Goal: Task Accomplishment & Management: Use online tool/utility

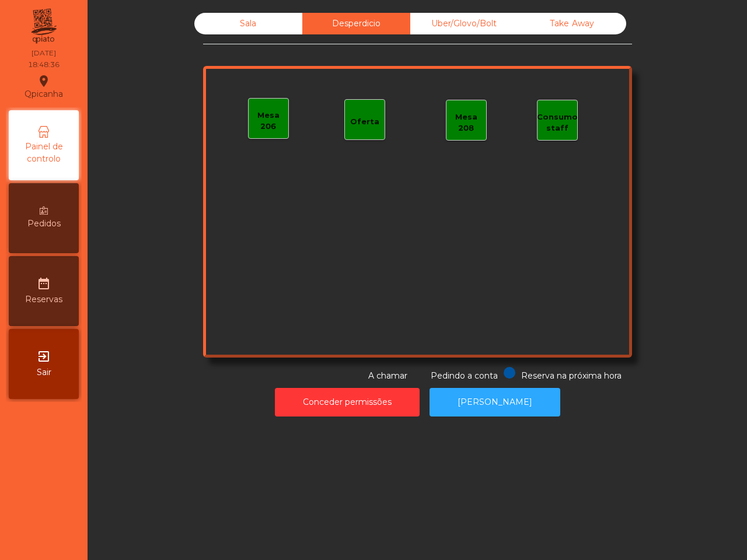
click at [436, 12] on div "Sala Desperdicio Uber/Glovo/Bolt Take Away Mesa 206 Oferta Mesa 208 Consumo sta…" at bounding box center [417, 214] width 645 height 415
click at [438, 22] on div "Uber/Glovo/Bolt" at bounding box center [464, 24] width 108 height 22
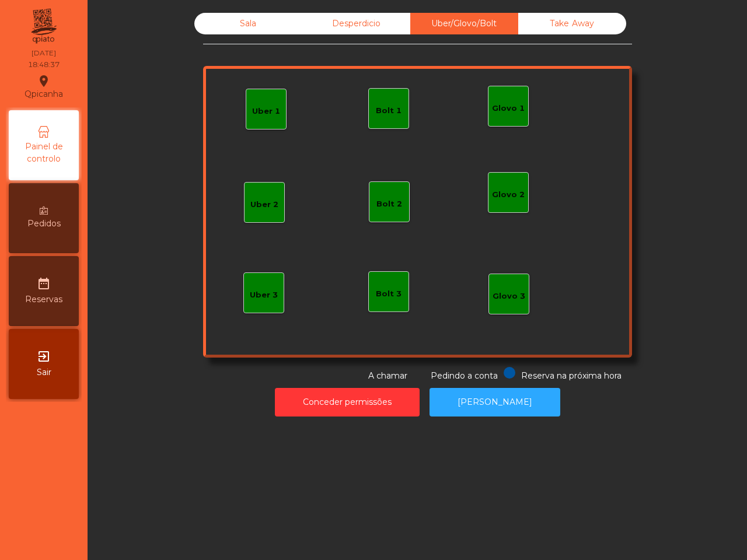
drag, startPoint x: 602, startPoint y: 23, endPoint x: 592, endPoint y: 25, distance: 10.1
click at [601, 26] on div "Take Away" at bounding box center [572, 24] width 108 height 22
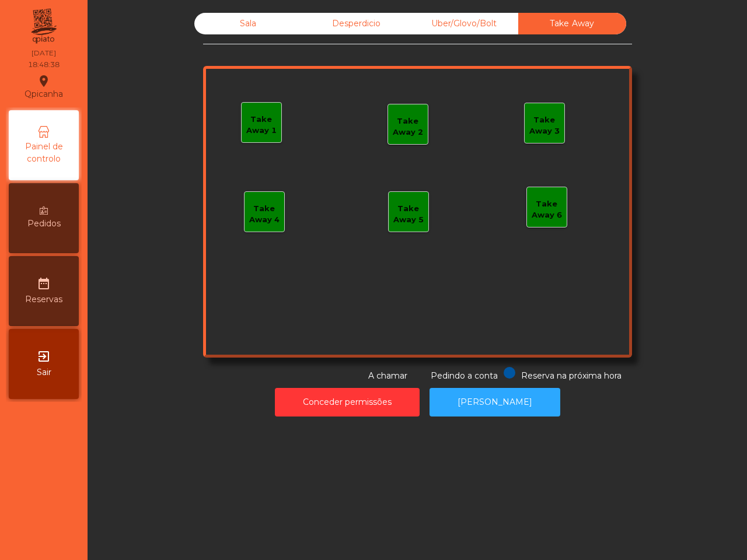
click at [263, 23] on div "Sala" at bounding box center [248, 24] width 108 height 22
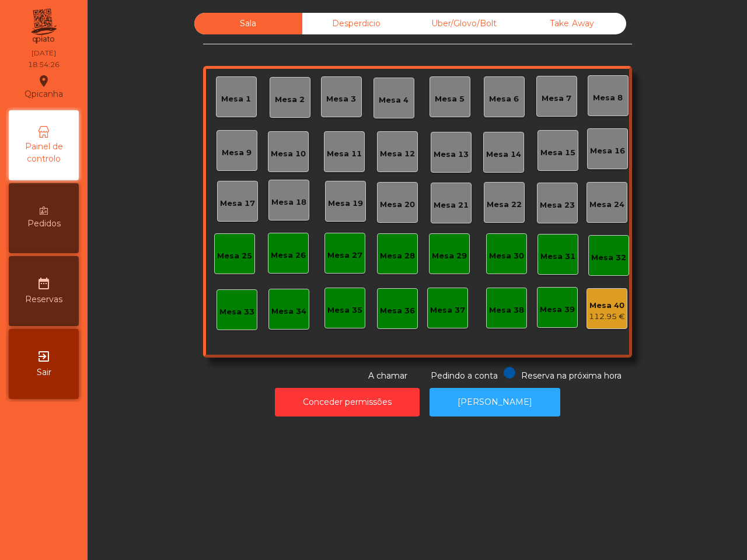
click at [60, 158] on span "Painel de controlo" at bounding box center [44, 153] width 64 height 25
click at [152, 137] on div "Sala Desperdicio Uber/Glovo/Bolt Take Away Mesa 1 Mesa 2 Mesa 3 Mesa 4 [GEOGRAP…" at bounding box center [417, 197] width 628 height 369
drag, startPoint x: 331, startPoint y: 30, endPoint x: 354, endPoint y: 30, distance: 23.3
click at [331, 30] on div "Desperdicio" at bounding box center [356, 24] width 108 height 22
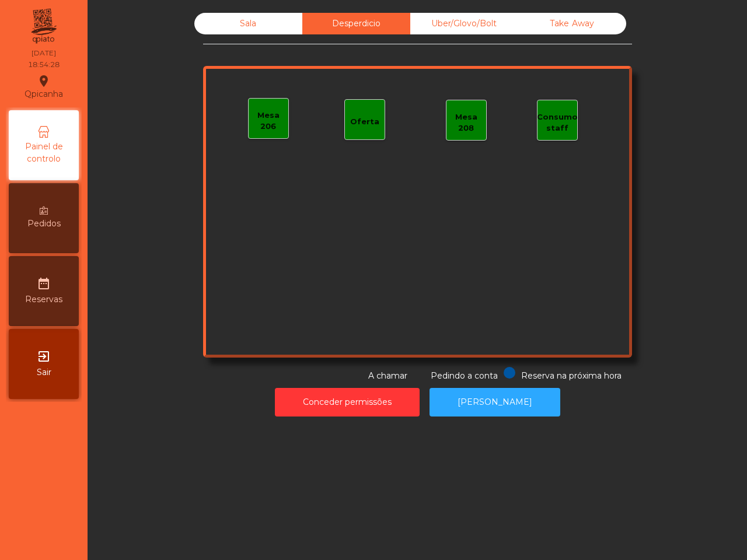
drag, startPoint x: 464, startPoint y: 30, endPoint x: 467, endPoint y: 23, distance: 7.0
click at [465, 30] on div "Uber/Glovo/Bolt" at bounding box center [464, 24] width 108 height 22
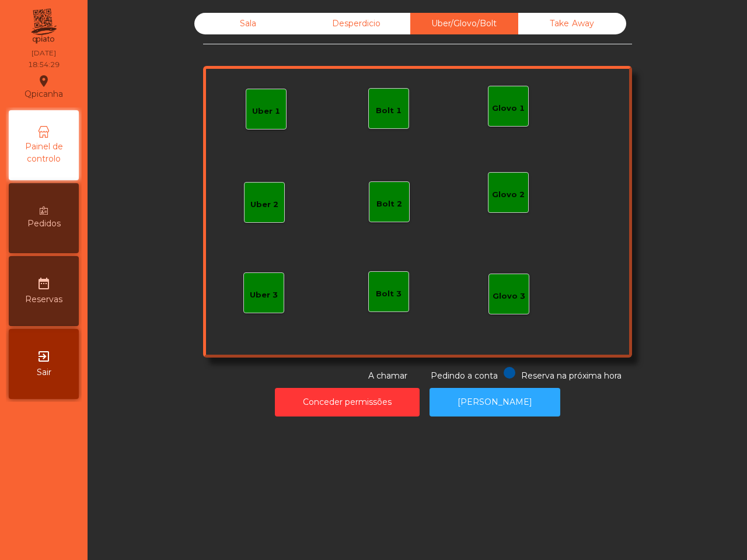
drag, startPoint x: 593, startPoint y: 31, endPoint x: 486, endPoint y: 25, distance: 107.5
click at [594, 31] on div "Take Away" at bounding box center [572, 24] width 108 height 22
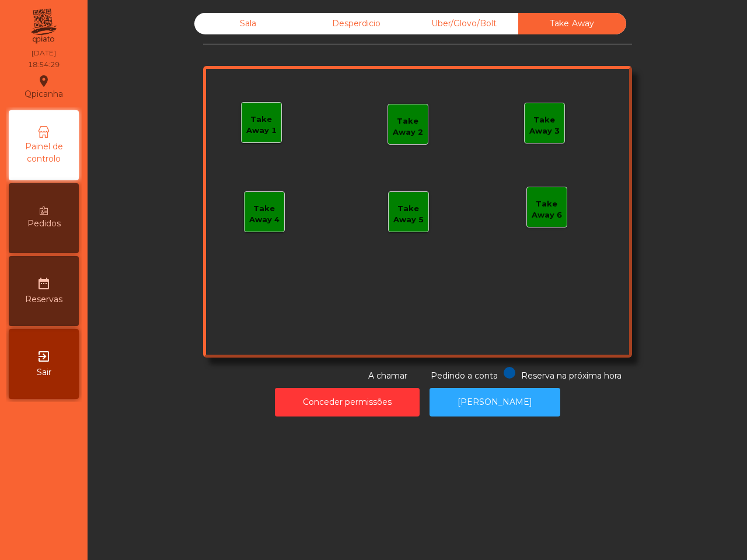
click at [266, 18] on div "Sala" at bounding box center [248, 24] width 108 height 22
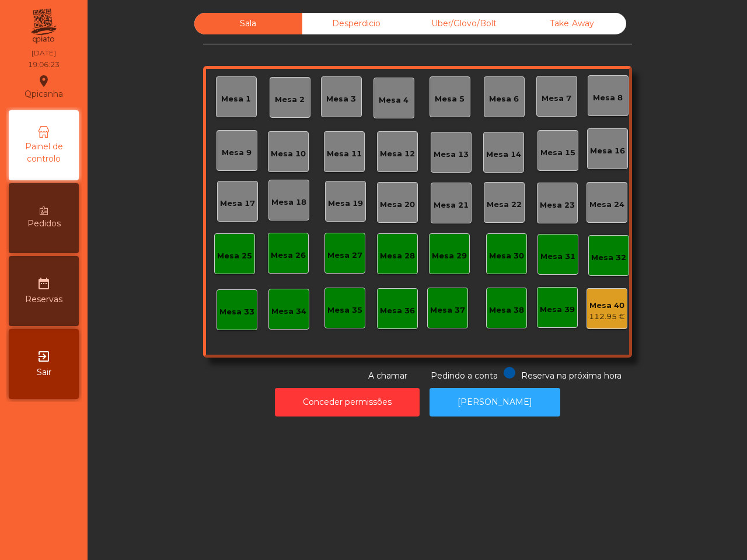
click at [592, 325] on div "Mesa 40 112.95 €" at bounding box center [606, 308] width 41 height 41
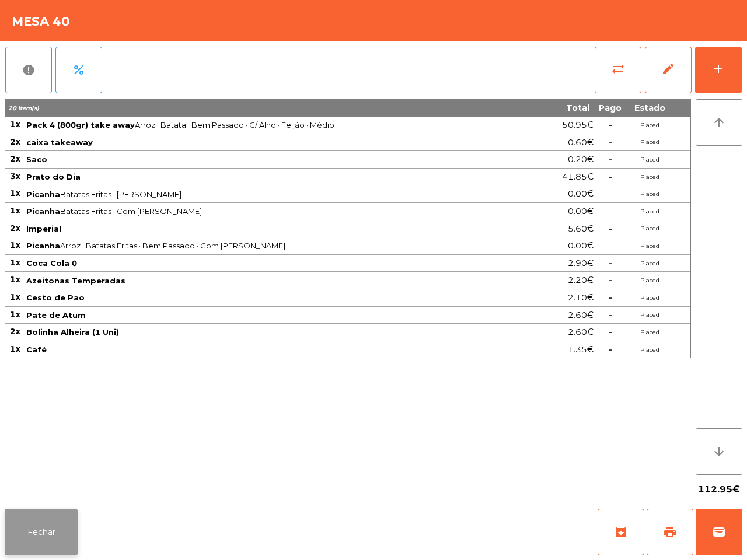
click at [60, 515] on button "Fechar" at bounding box center [41, 532] width 73 height 47
